Goal: Find specific page/section: Find specific page/section

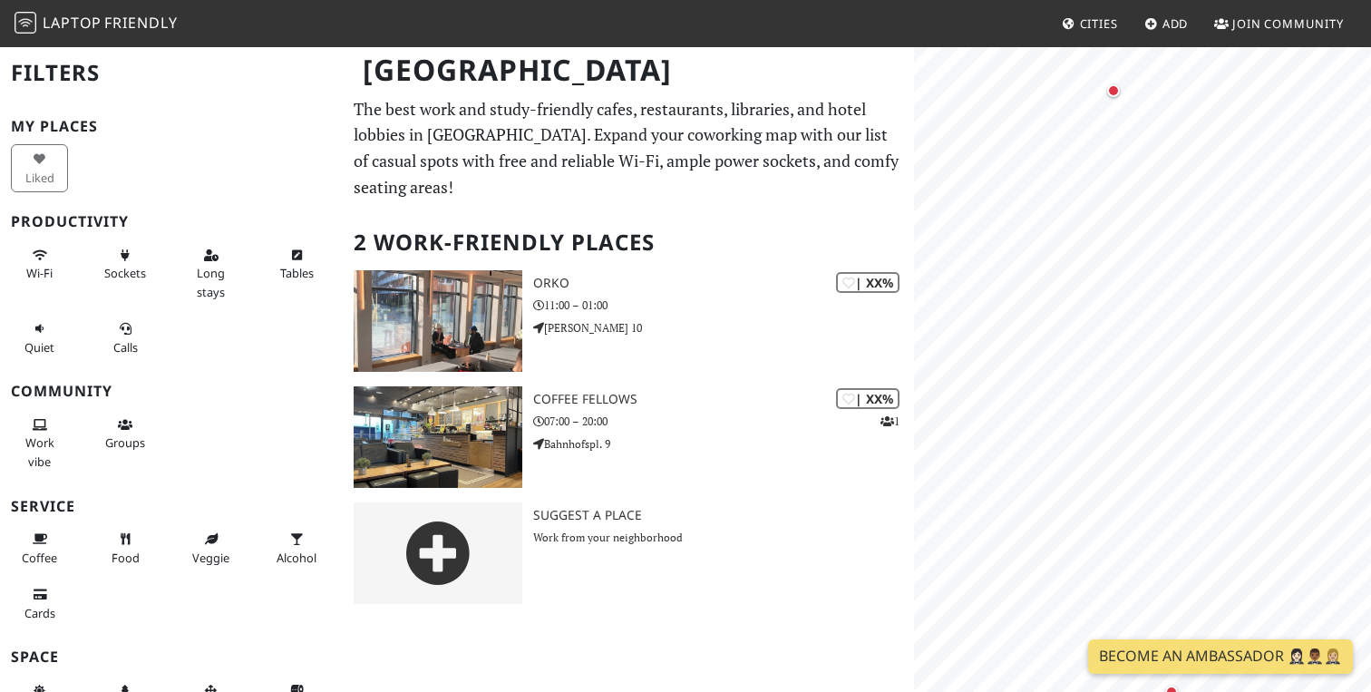
click at [102, 27] on span "Laptop Friendly" at bounding box center [96, 23] width 163 height 20
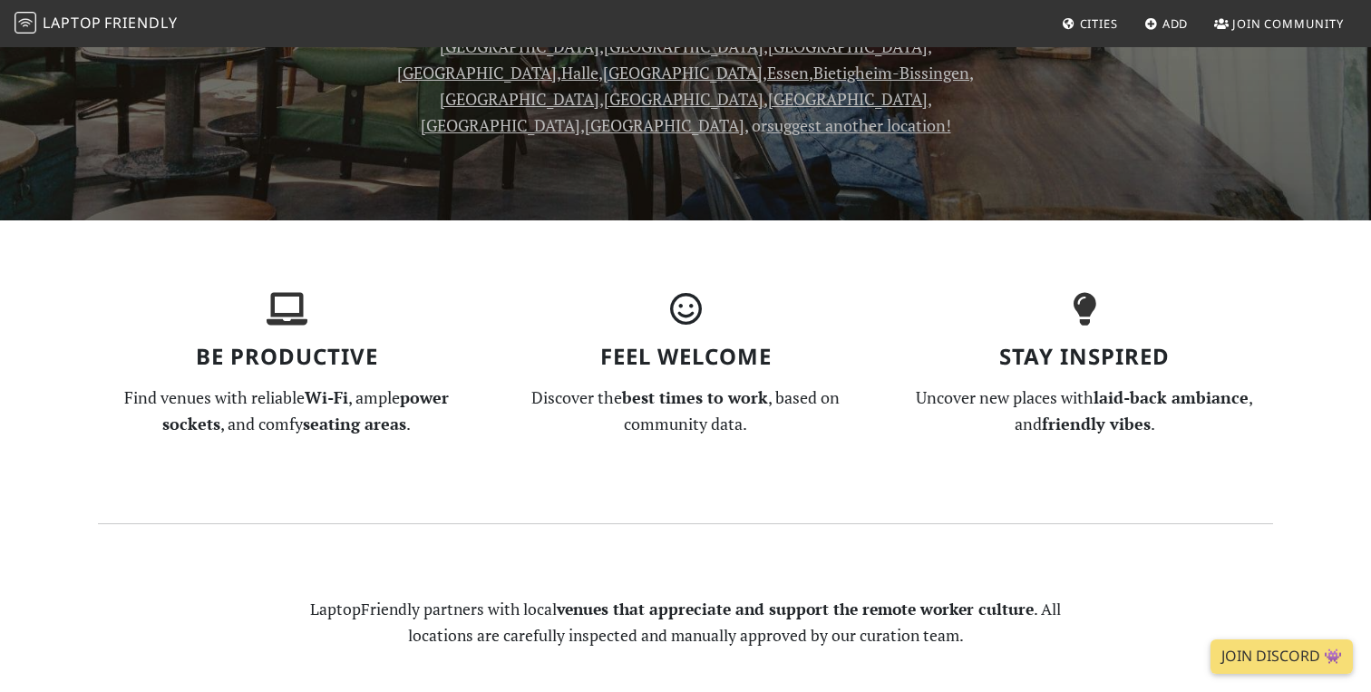
scroll to position [616, 0]
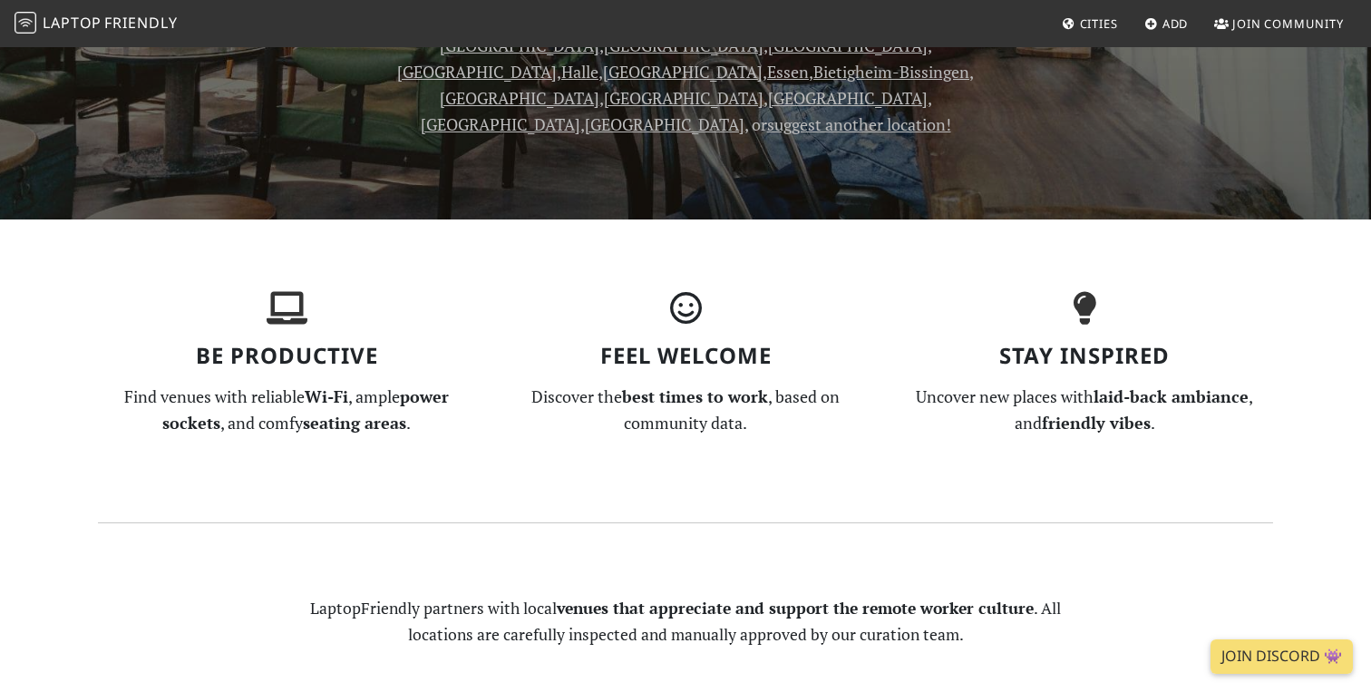
click at [816, 384] on p "Discover the best times to work , based on community data." at bounding box center [685, 410] width 377 height 53
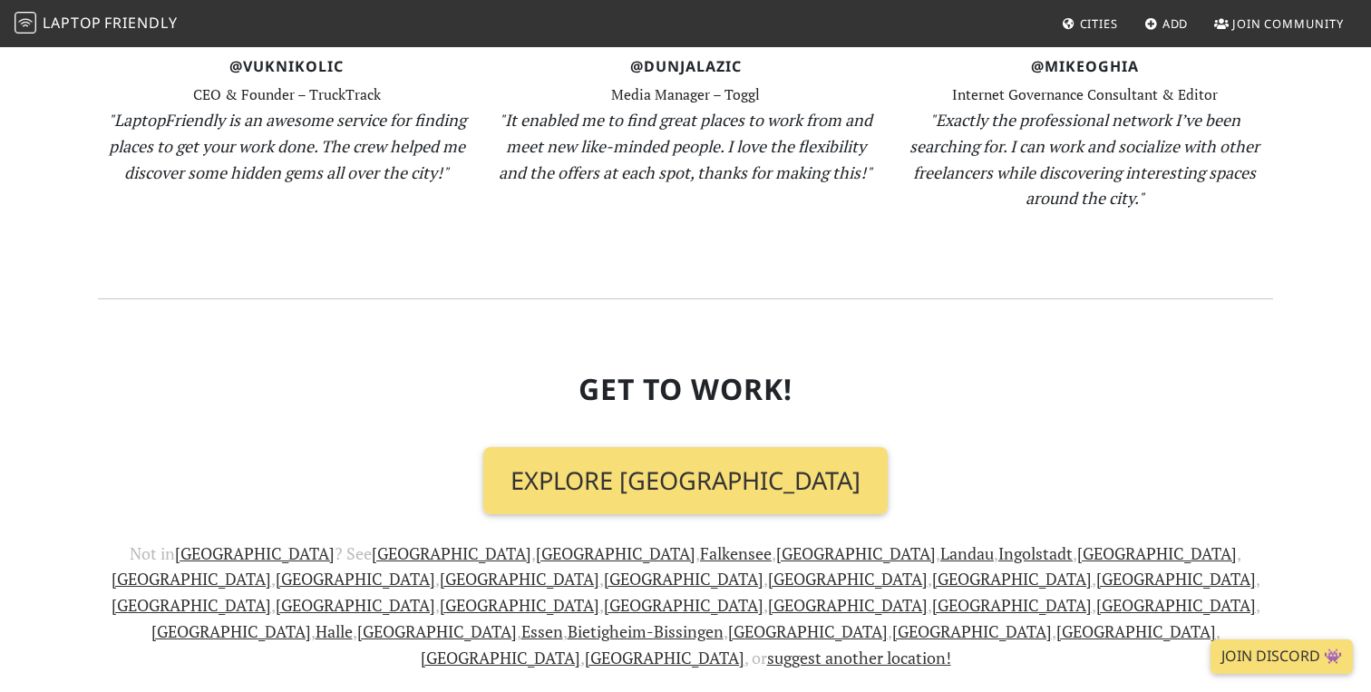
scroll to position [2142, 0]
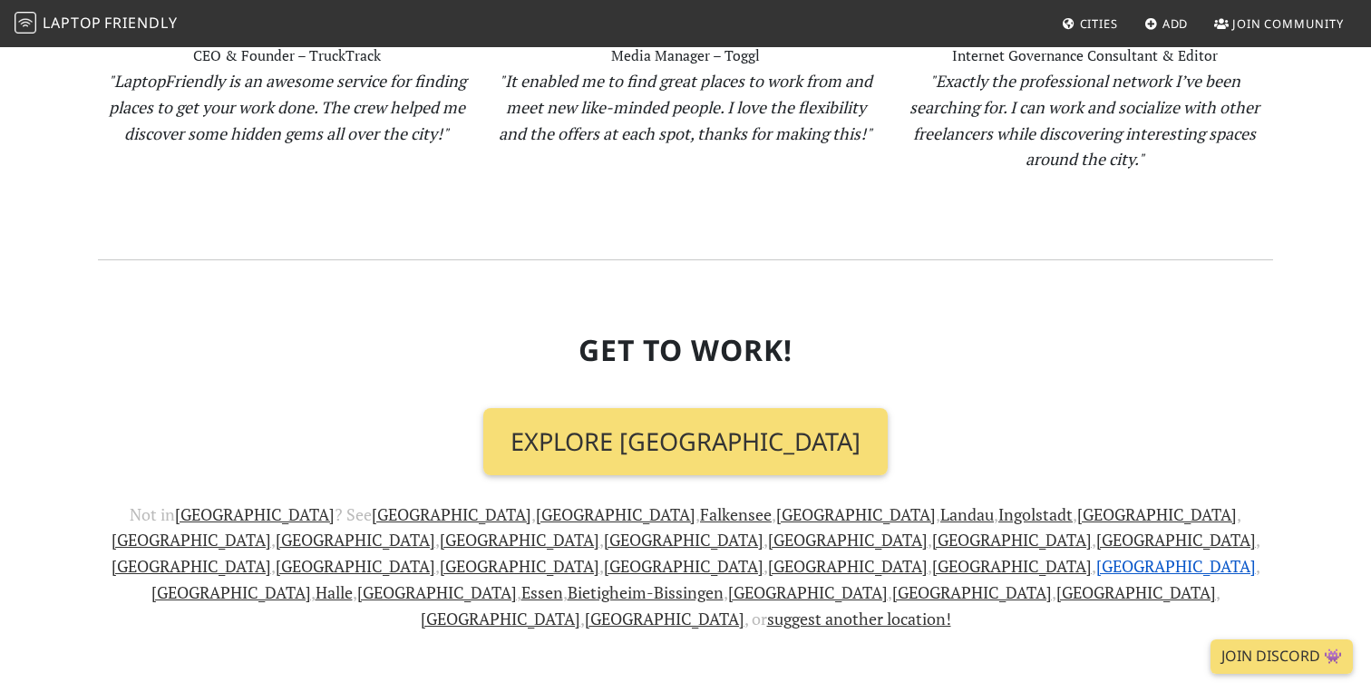
click at [1096, 555] on link "[GEOGRAPHIC_DATA]" at bounding box center [1176, 566] width 160 height 22
